Goal: Task Accomplishment & Management: Use online tool/utility

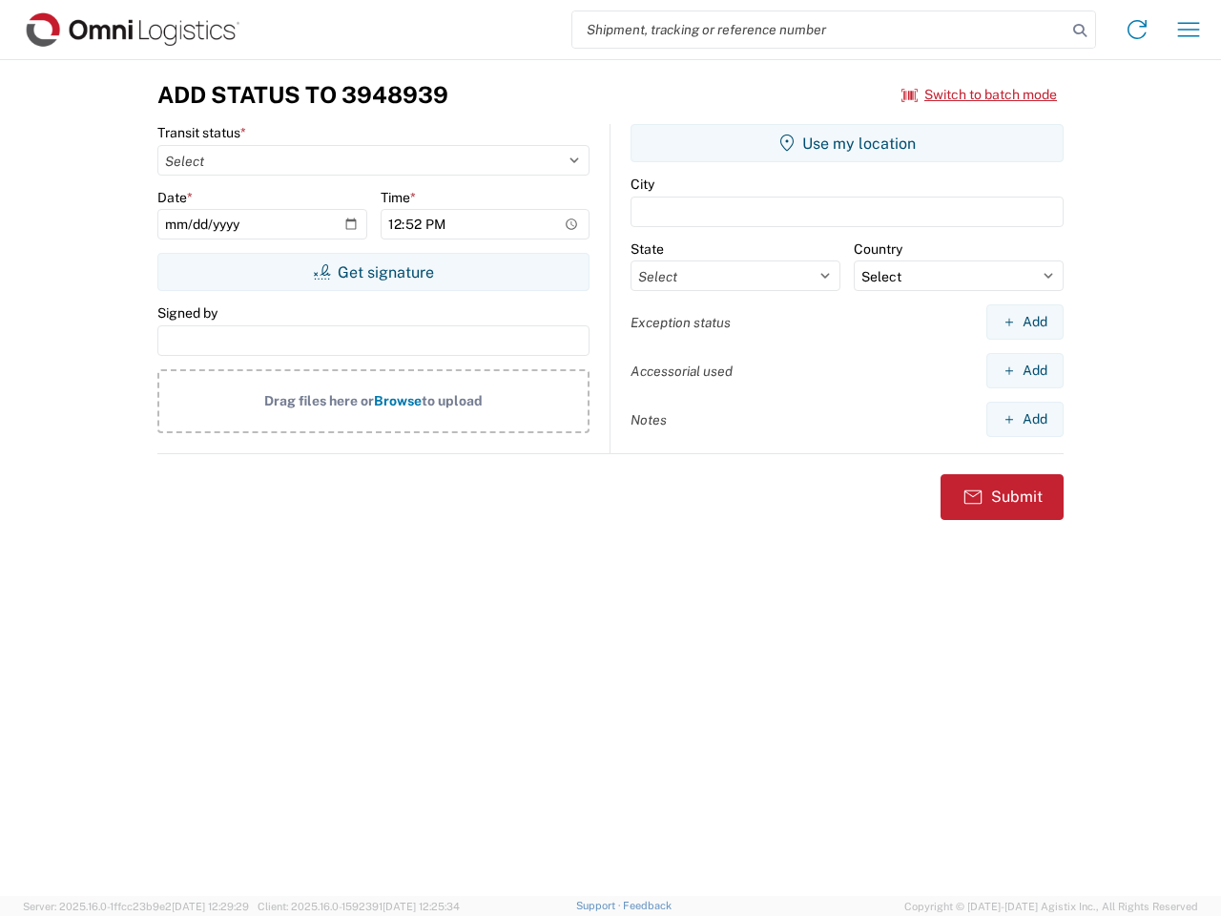
click at [819, 30] on input "search" at bounding box center [819, 29] width 494 height 36
click at [1080, 31] on icon at bounding box center [1080, 30] width 27 height 27
click at [1137, 30] on icon at bounding box center [1137, 29] width 31 height 31
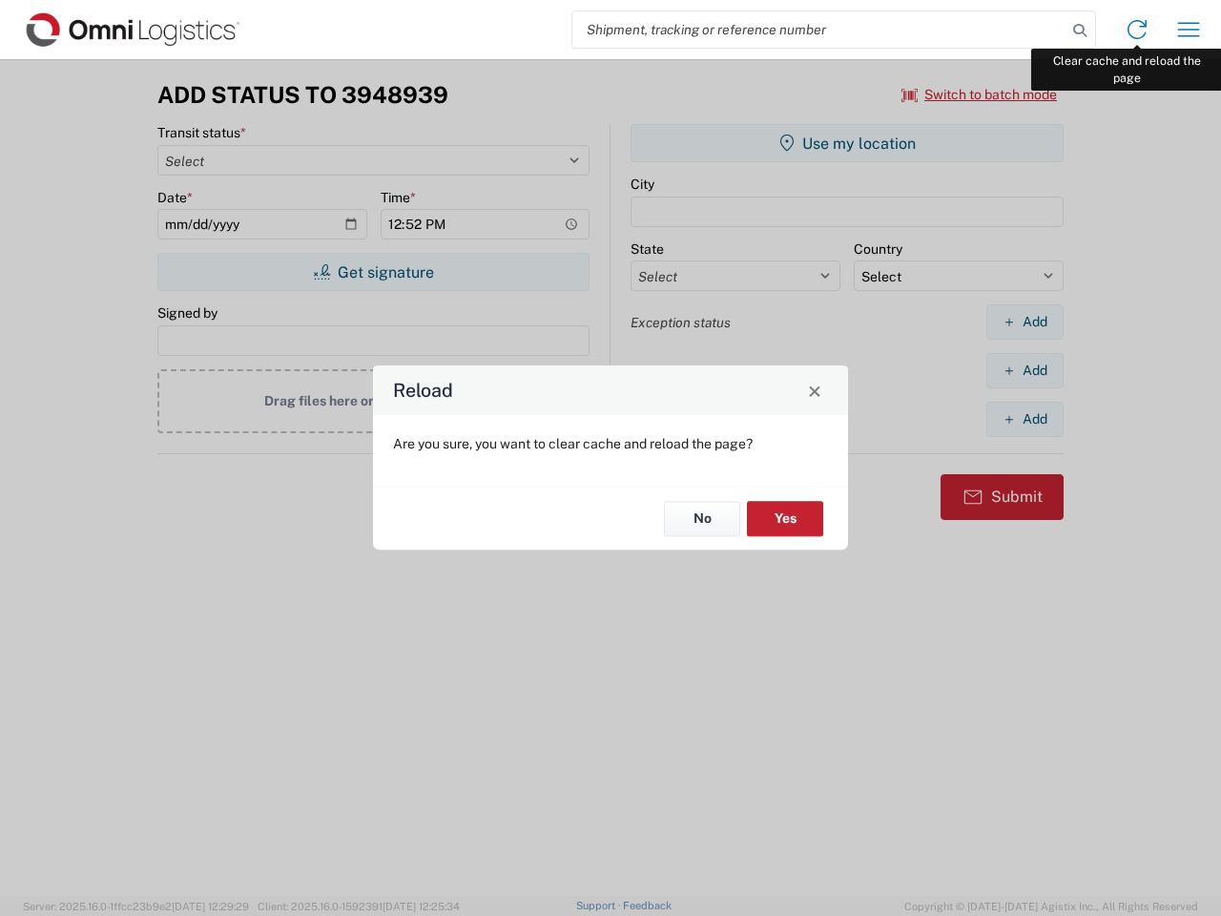
click at [1189, 30] on div "Reload Are you sure, you want to clear cache and reload the page? No Yes" at bounding box center [610, 458] width 1221 height 916
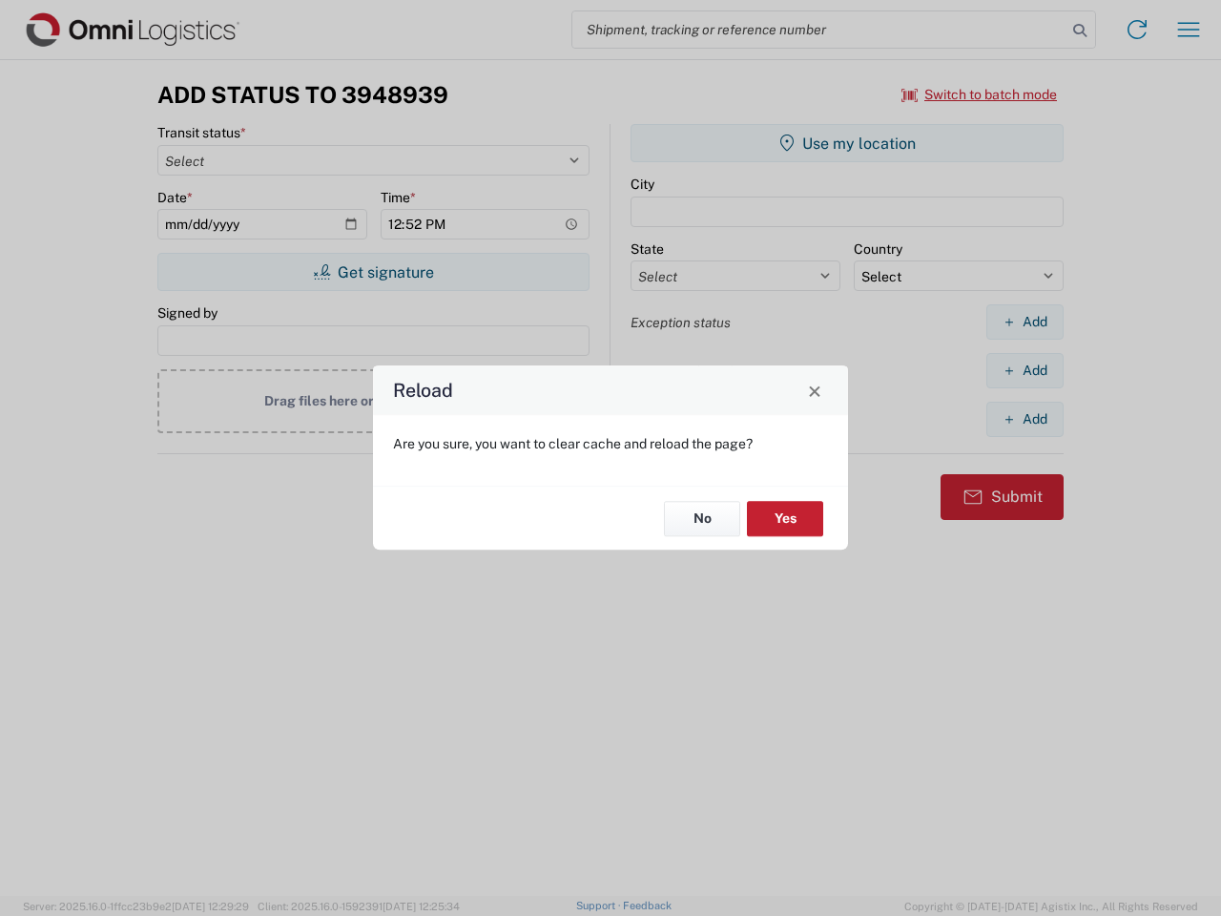
click at [980, 94] on div "Reload Are you sure, you want to clear cache and reload the page? No Yes" at bounding box center [610, 458] width 1221 height 916
click at [373, 272] on div "Reload Are you sure, you want to clear cache and reload the page? No Yes" at bounding box center [610, 458] width 1221 height 916
click at [847, 143] on div "Reload Are you sure, you want to clear cache and reload the page? No Yes" at bounding box center [610, 458] width 1221 height 916
click at [1025, 321] on div "Reload Are you sure, you want to clear cache and reload the page? No Yes" at bounding box center [610, 458] width 1221 height 916
click at [1025, 370] on div "Reload Are you sure, you want to clear cache and reload the page? No Yes" at bounding box center [610, 458] width 1221 height 916
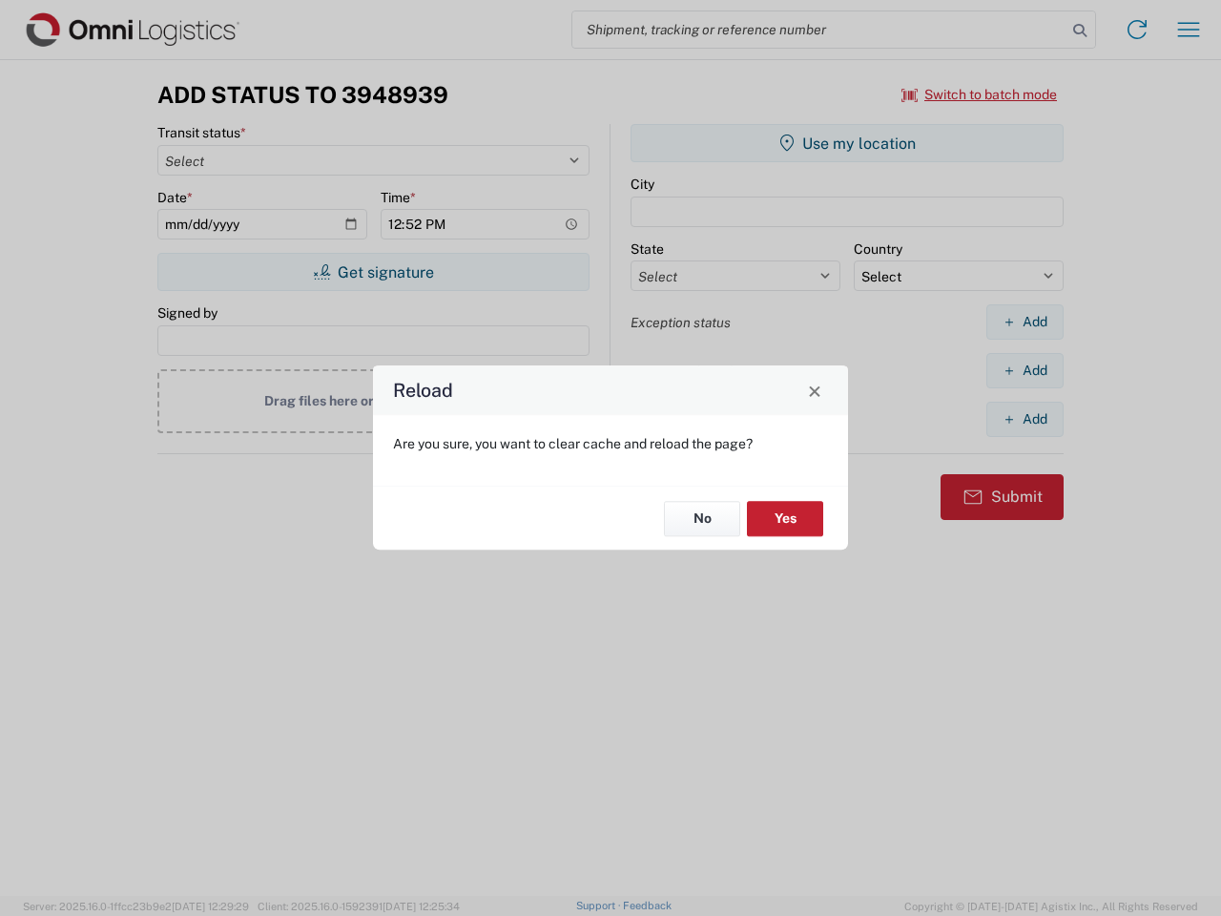
click at [1025, 419] on div "Reload Are you sure, you want to clear cache and reload the page? No Yes" at bounding box center [610, 458] width 1221 height 916
